Goal: Task Accomplishment & Management: Use online tool/utility

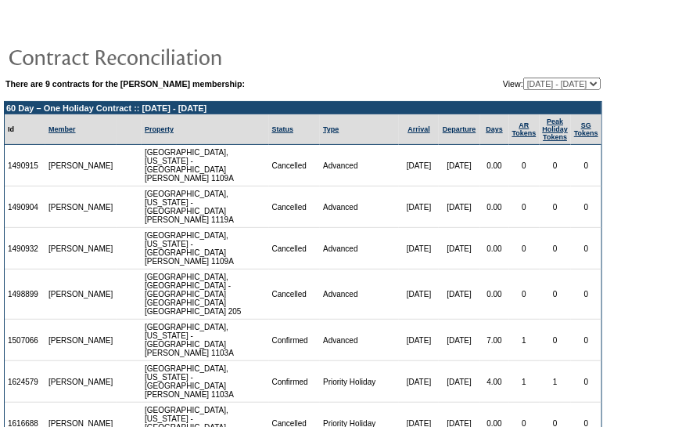
drag, startPoint x: 560, startPoint y: 217, endPoint x: 549, endPoint y: 215, distance: 11.1
click at [560, 228] on td "0" at bounding box center [556, 248] width 32 height 41
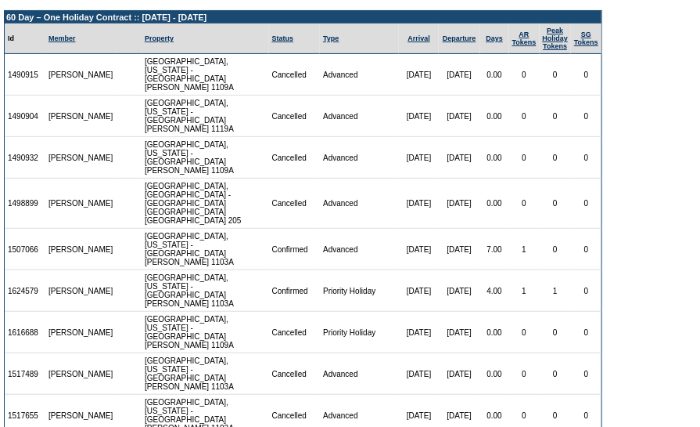
scroll to position [261, 0]
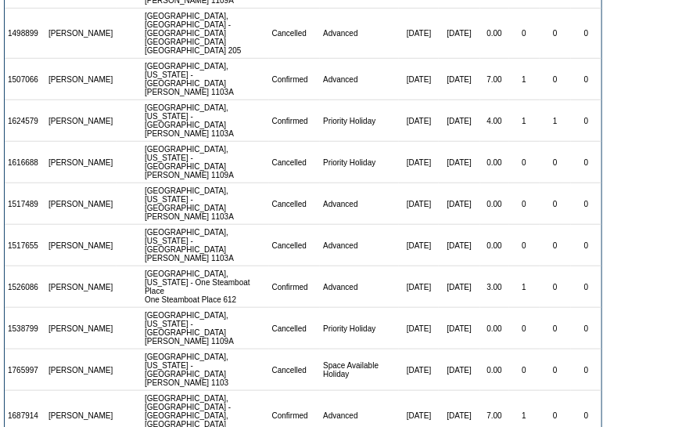
click at [651, 248] on form "There are 9 contracts for the [PERSON_NAME] membership: View: [DATE] - [DATE] […" at bounding box center [350, 119] width 700 height 761
click at [630, 425] on html "There are 9 contracts for the [PERSON_NAME] membership: View: [DATE] - [DATE] […" at bounding box center [350, 123] width 700 height 769
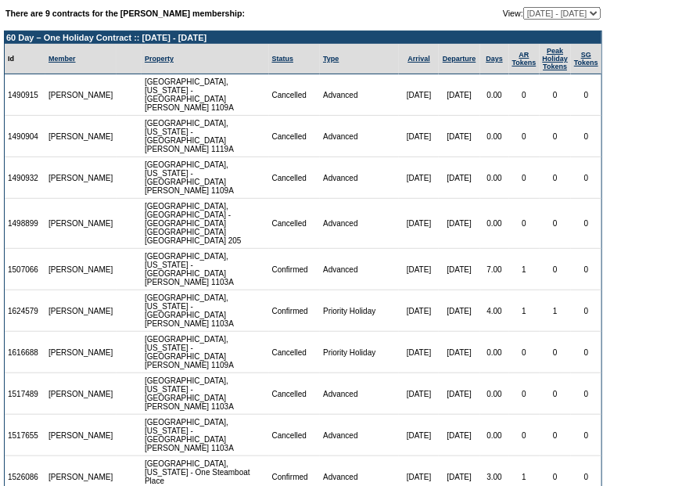
scroll to position [59, 0]
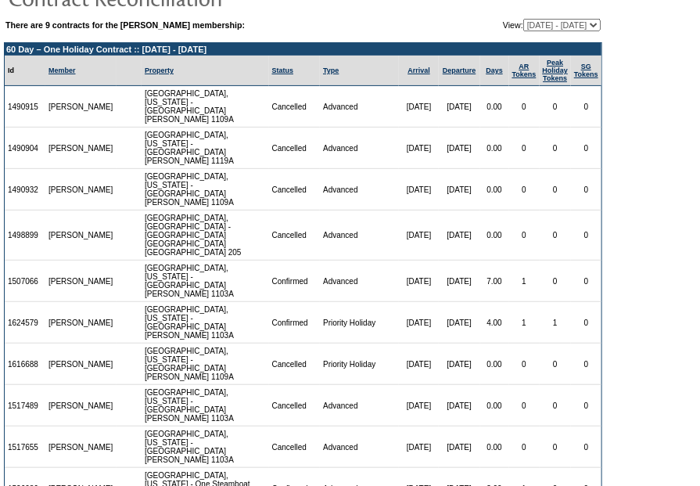
click at [560, 23] on select "[DATE] - [DATE] [DATE] - [DATE] [DATE] - [DATE] [DATE] - [DATE] [DATE] - [DATE]…" at bounding box center [562, 25] width 77 height 13
select select "128630"
click at [524, 19] on select "[DATE] - [DATE] [DATE] - [DATE] [DATE] - [DATE] [DATE] - [DATE] [DATE] - [DATE]…" at bounding box center [562, 25] width 77 height 13
